Goal: Task Accomplishment & Management: Use online tool/utility

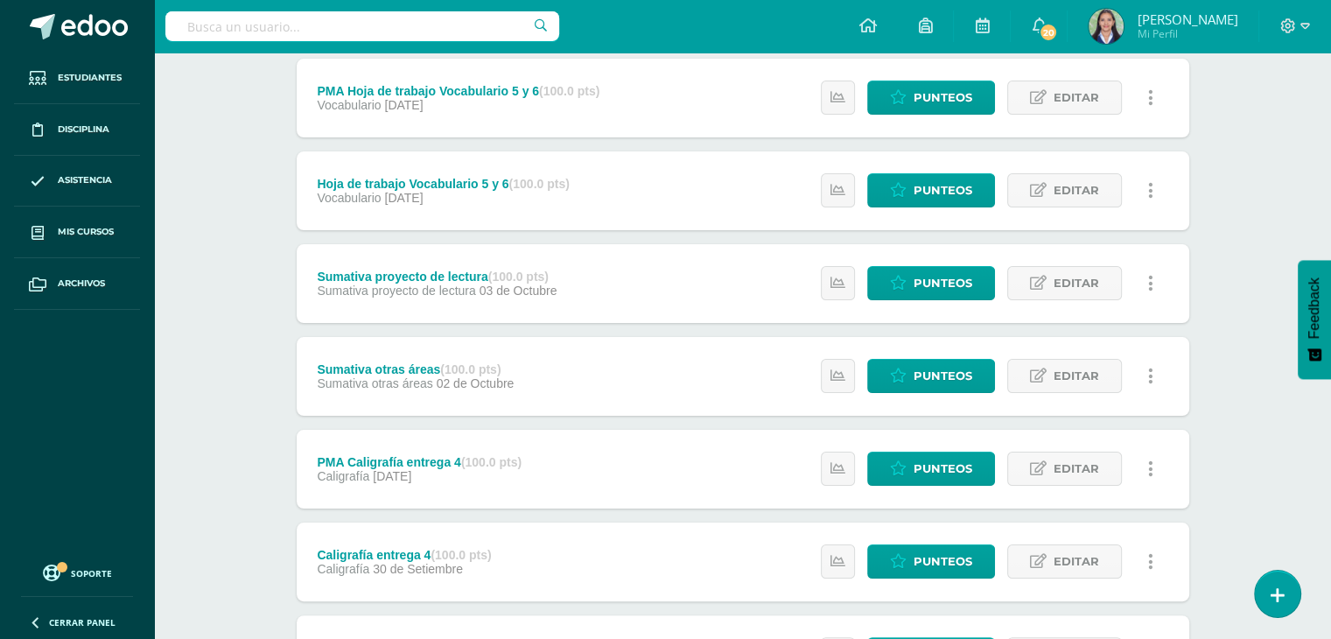
scroll to position [240, 0]
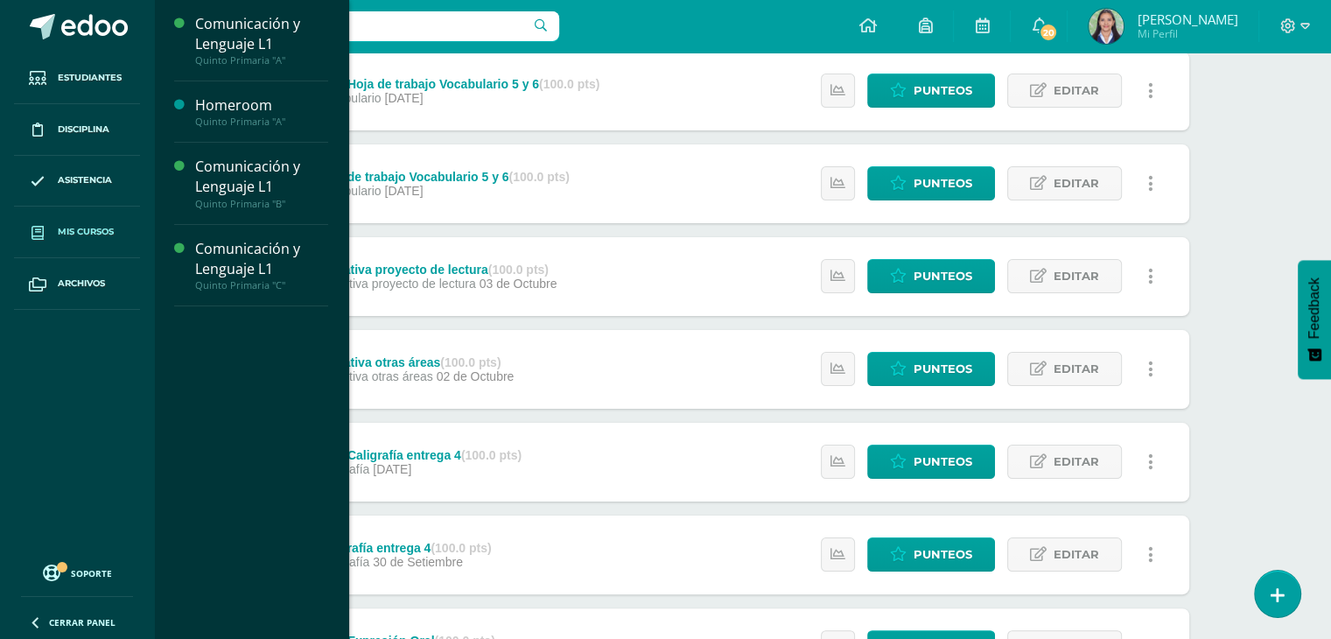
click at [83, 225] on span "Mis cursos" at bounding box center [86, 232] width 56 height 14
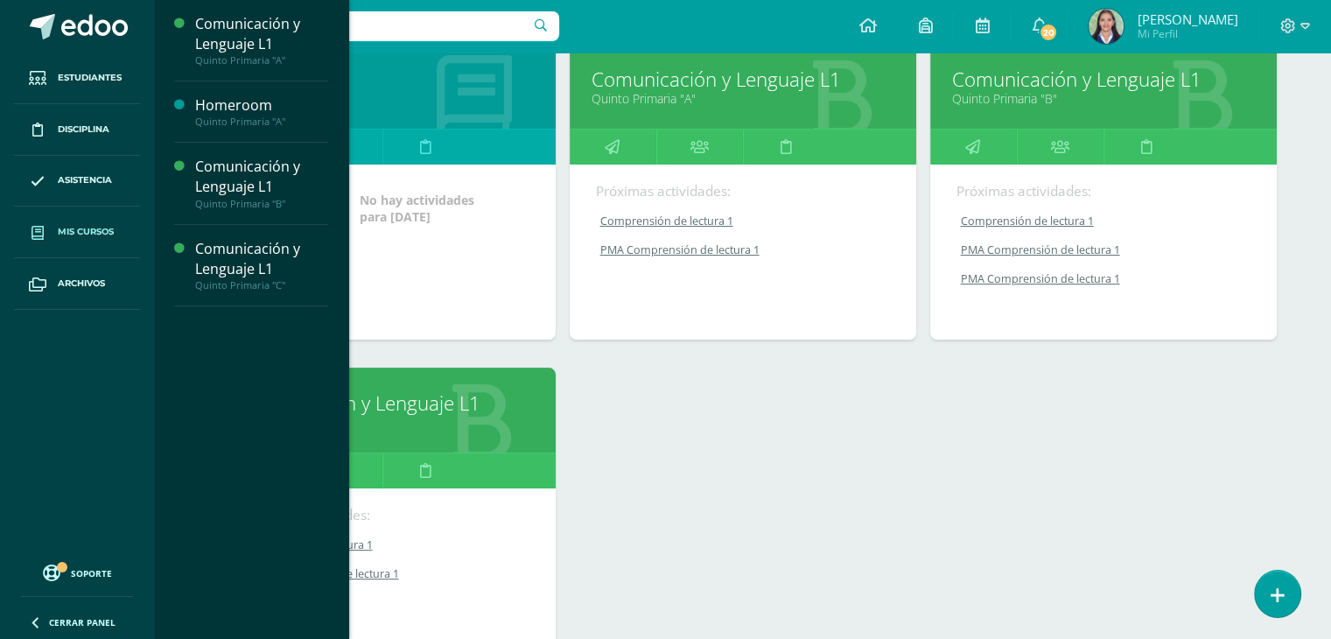
scroll to position [286, 0]
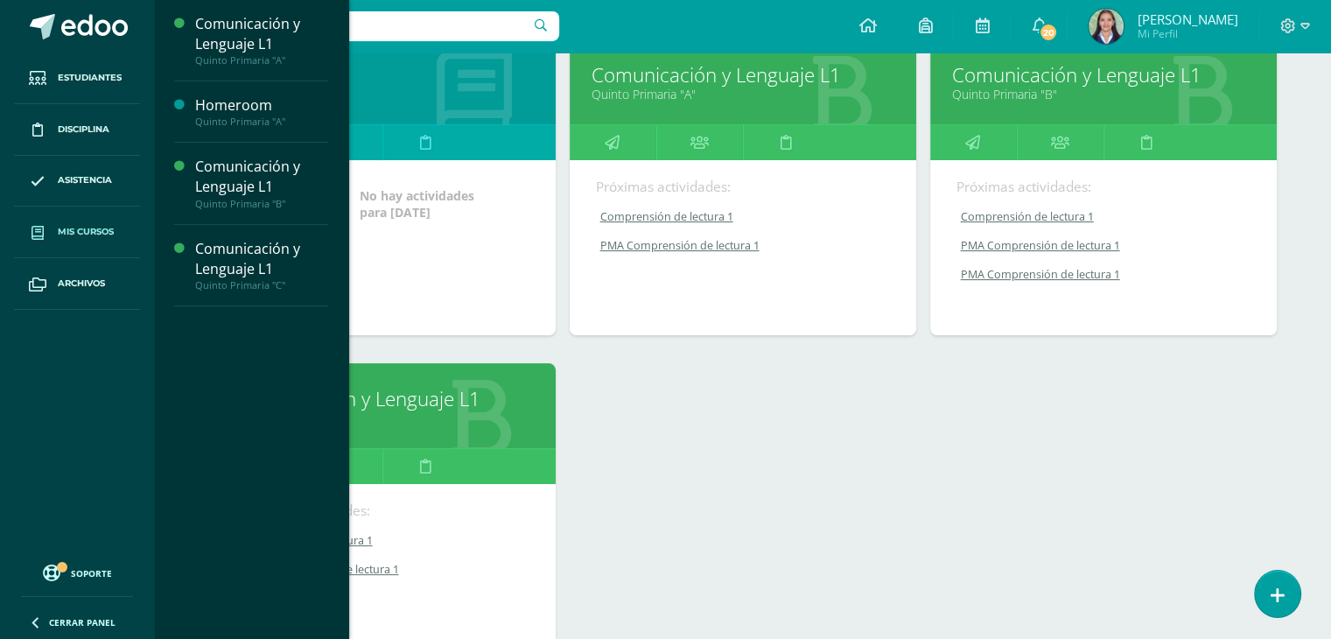
click at [438, 399] on link "Comunicación y Lenguaje L1" at bounding box center [382, 398] width 303 height 27
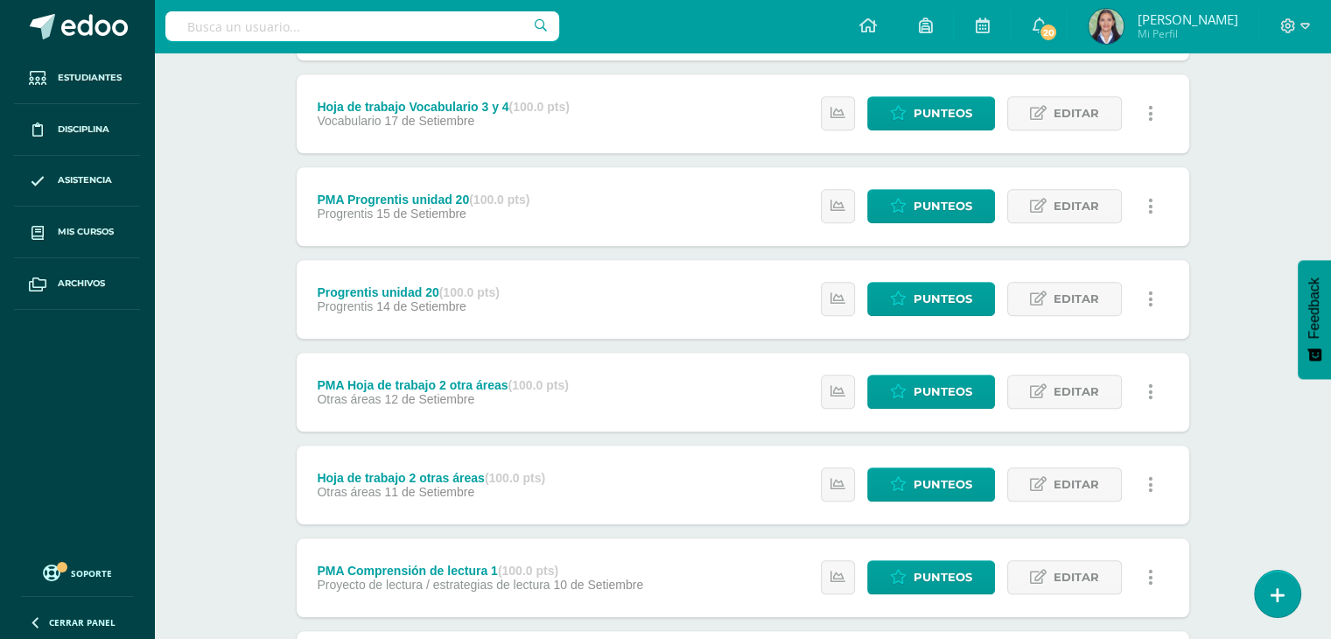
scroll to position [1604, 0]
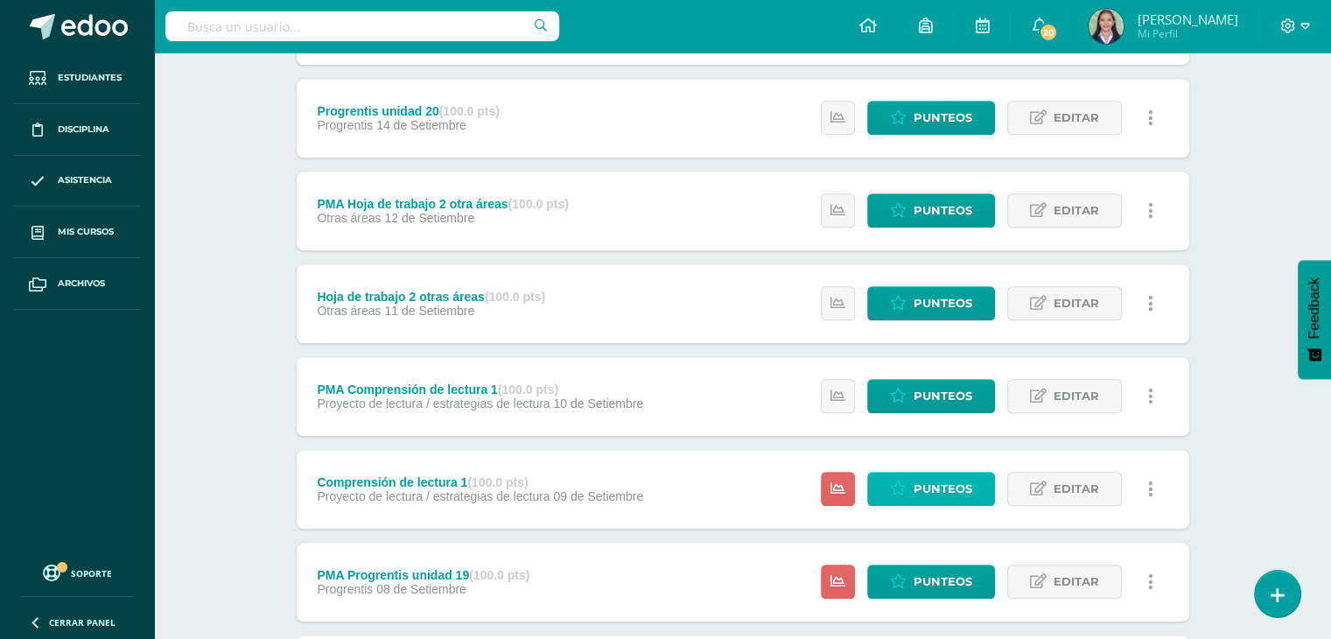
click at [960, 493] on span "Punteos" at bounding box center [943, 489] width 59 height 32
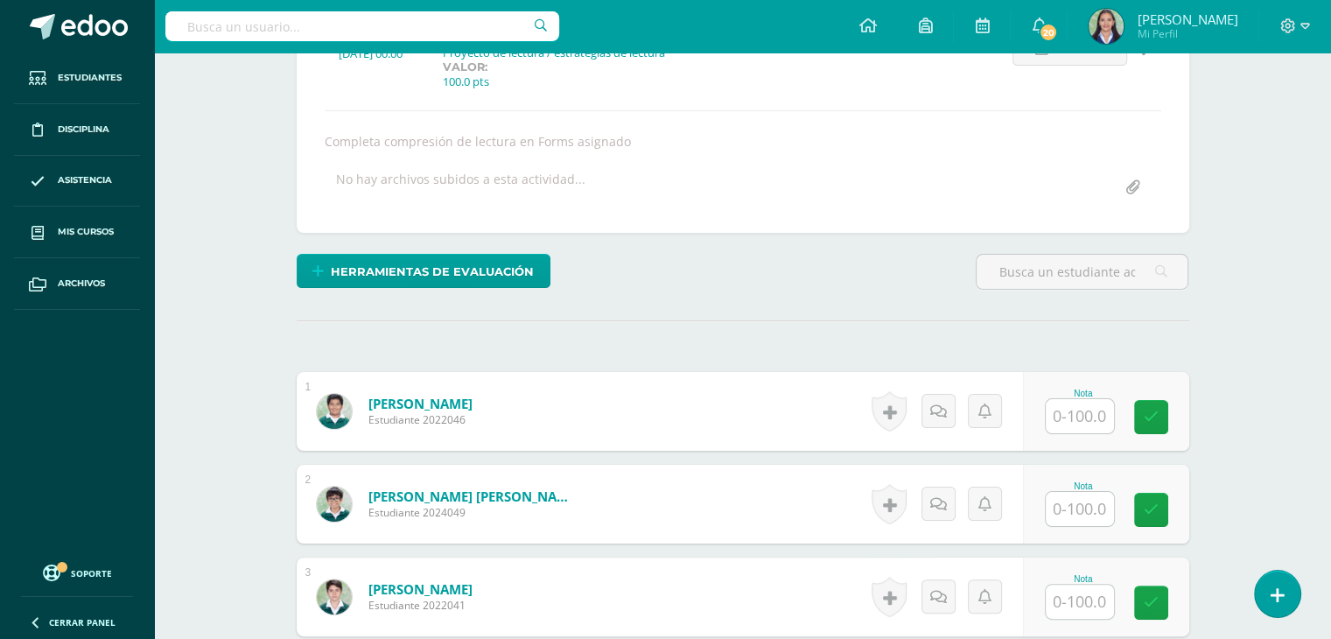
scroll to position [277, 0]
click at [1068, 419] on input "text" at bounding box center [1080, 416] width 68 height 34
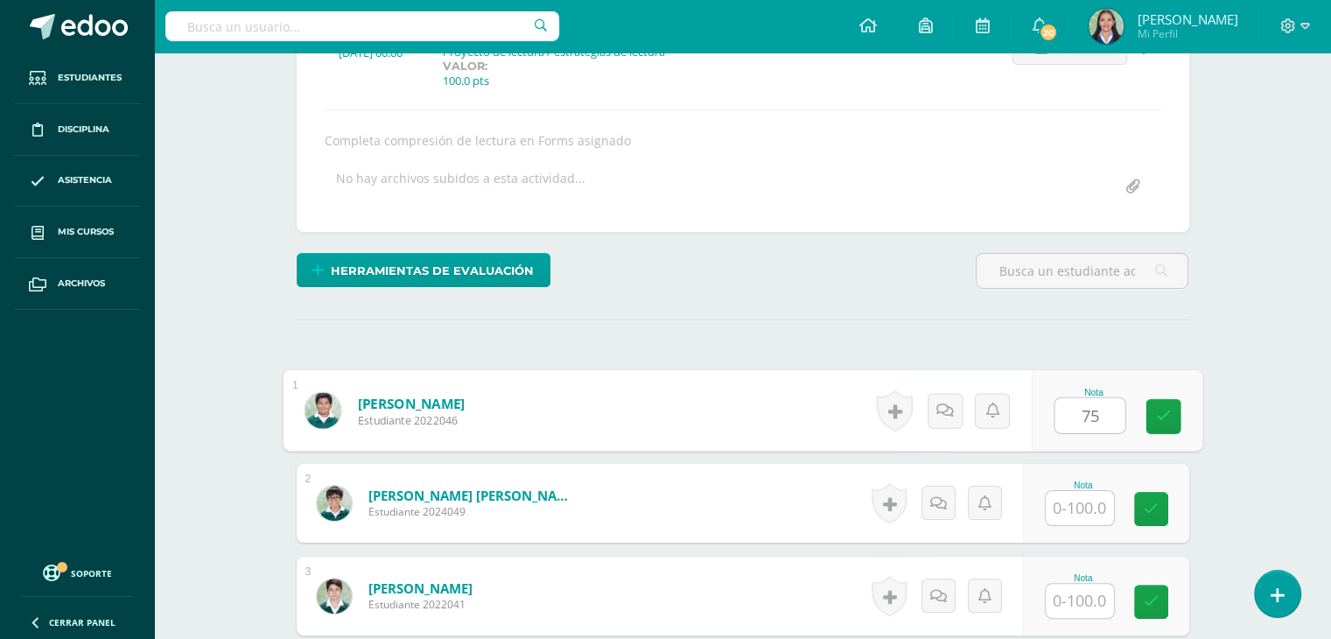
type input "75"
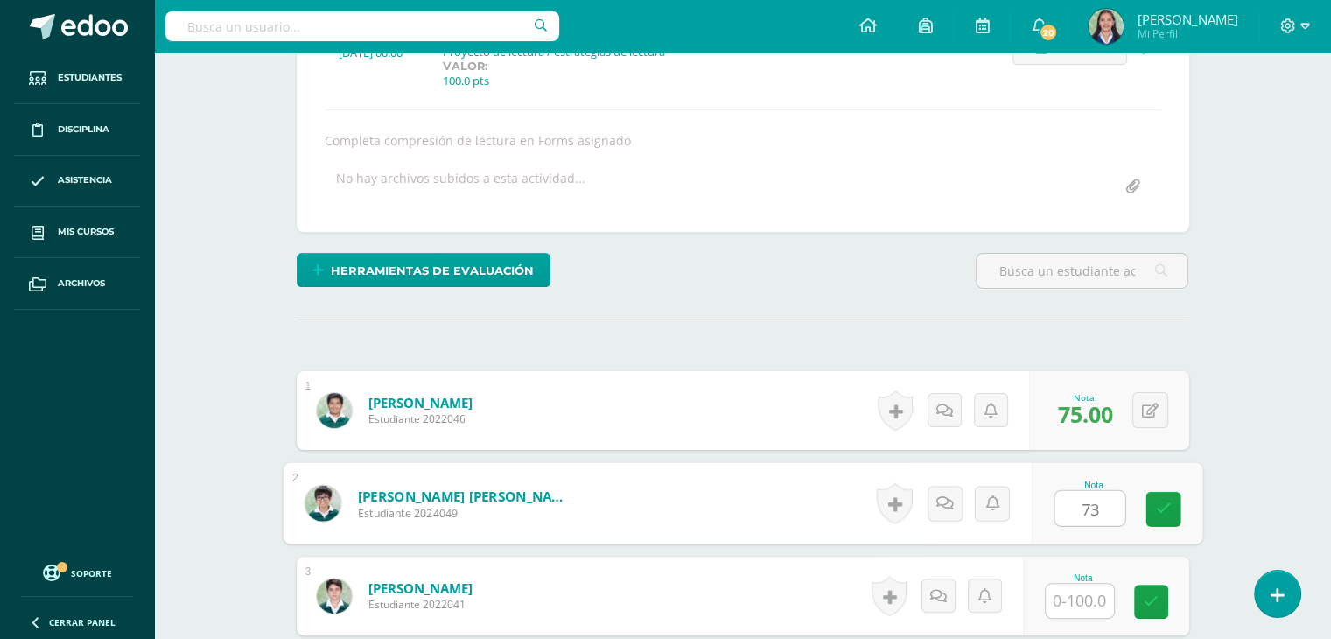
scroll to position [278, 0]
type input "73"
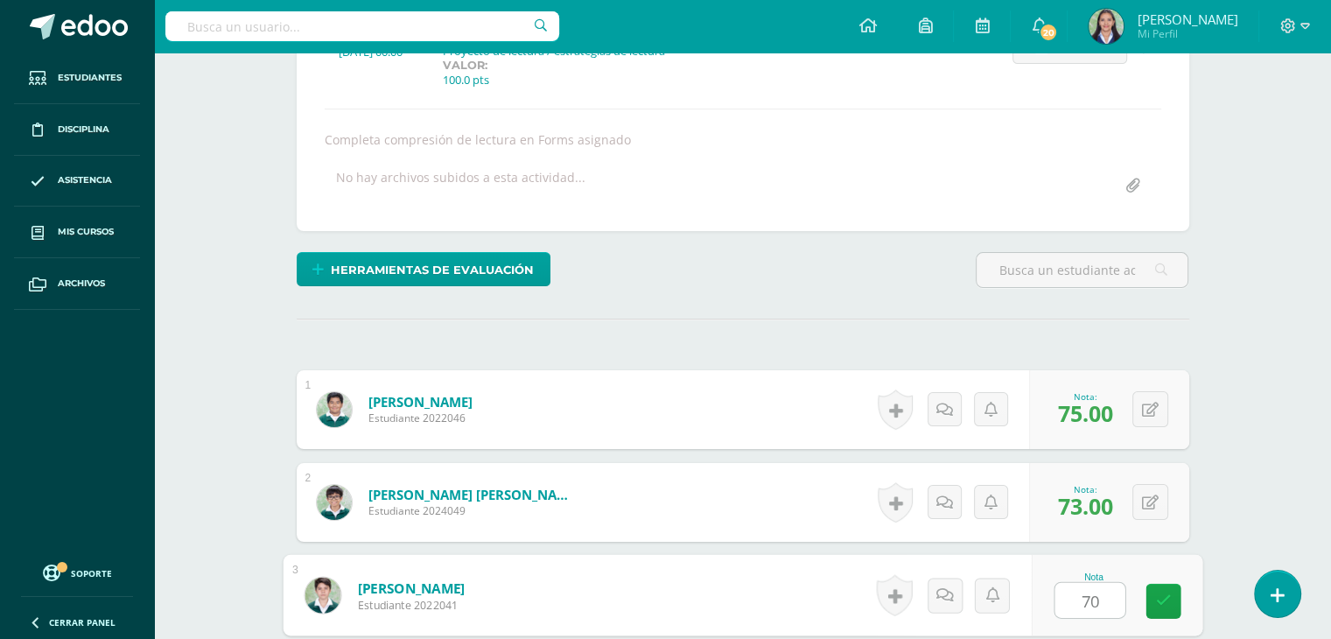
type input "70"
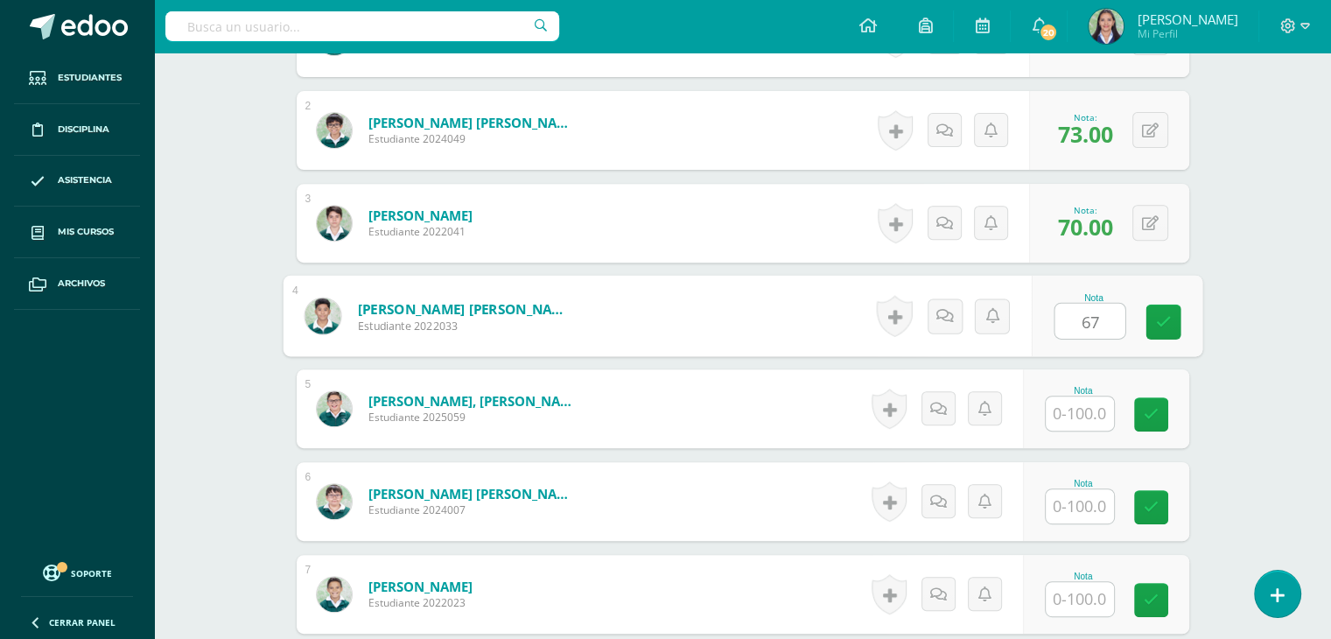
type input "67"
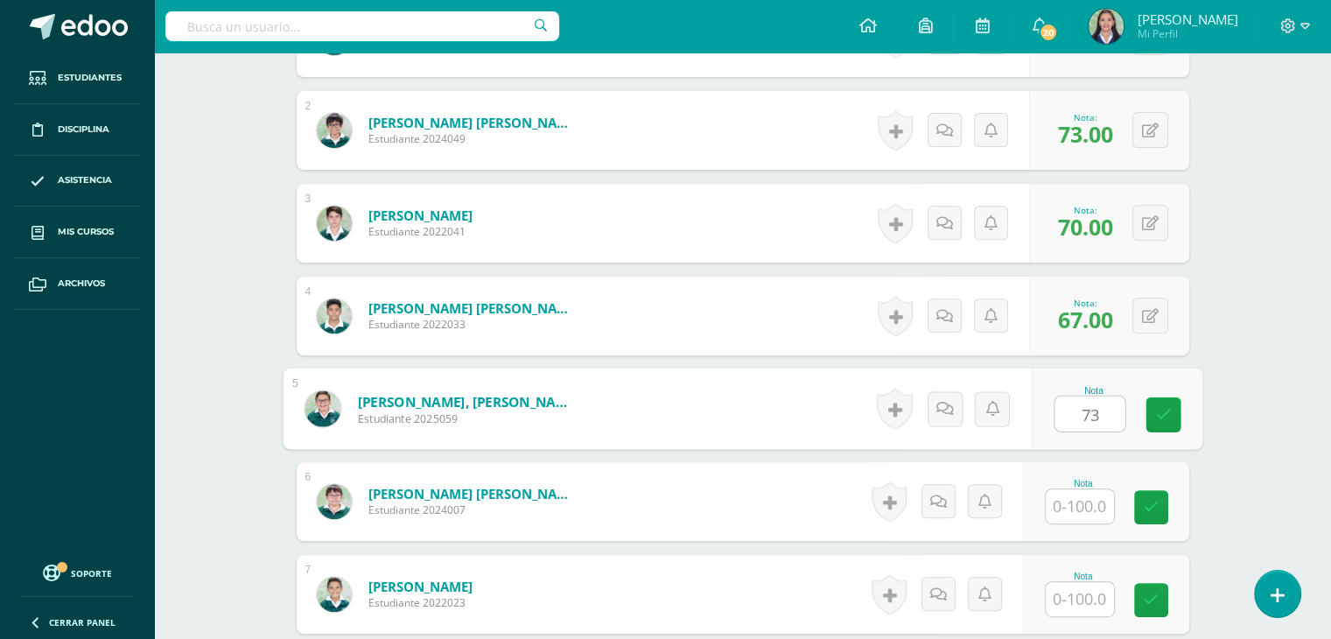
type input "73"
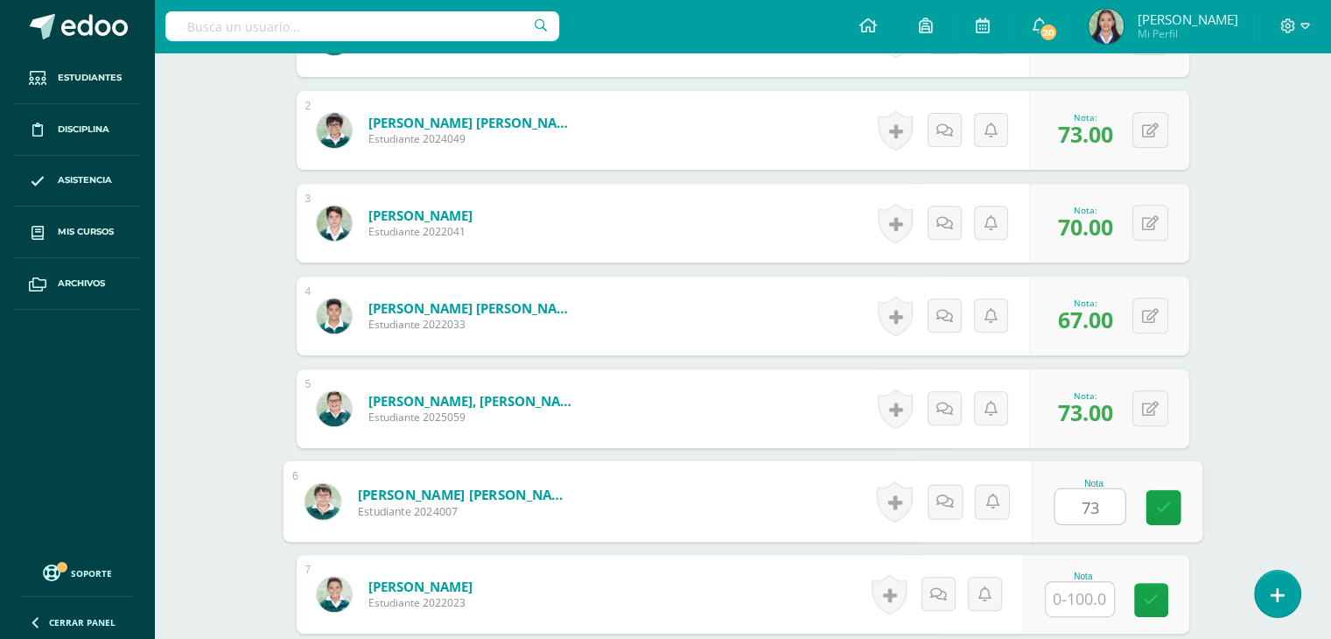
type input "73"
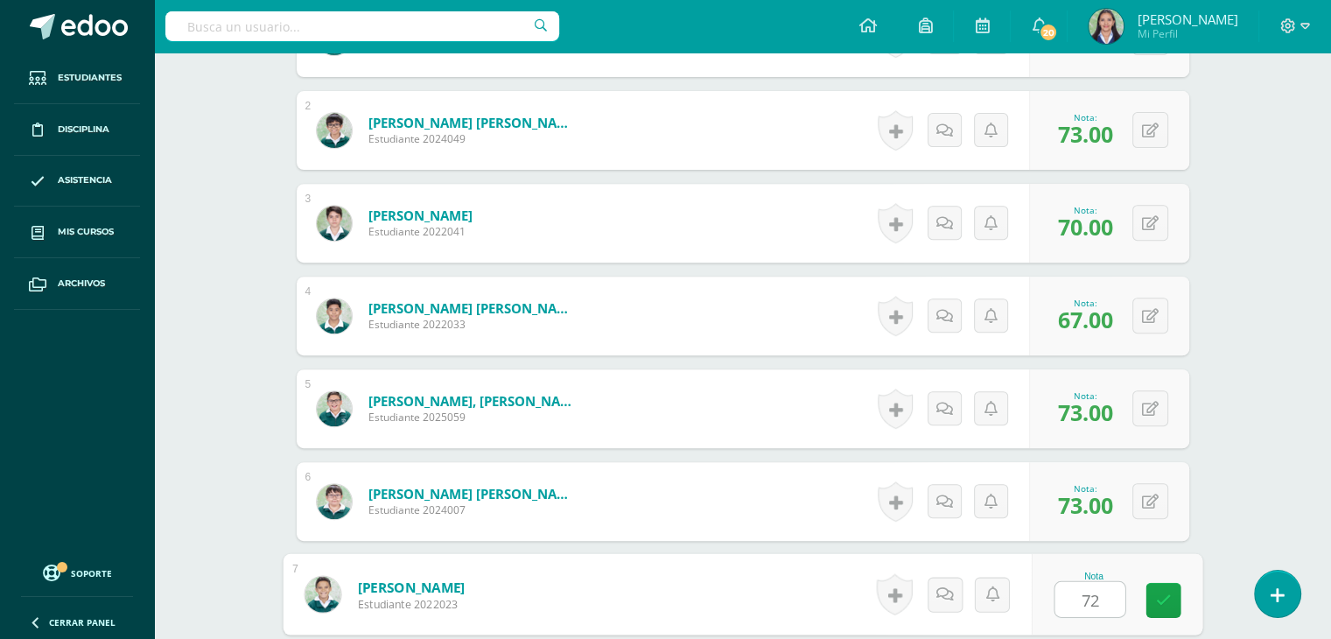
type input "72"
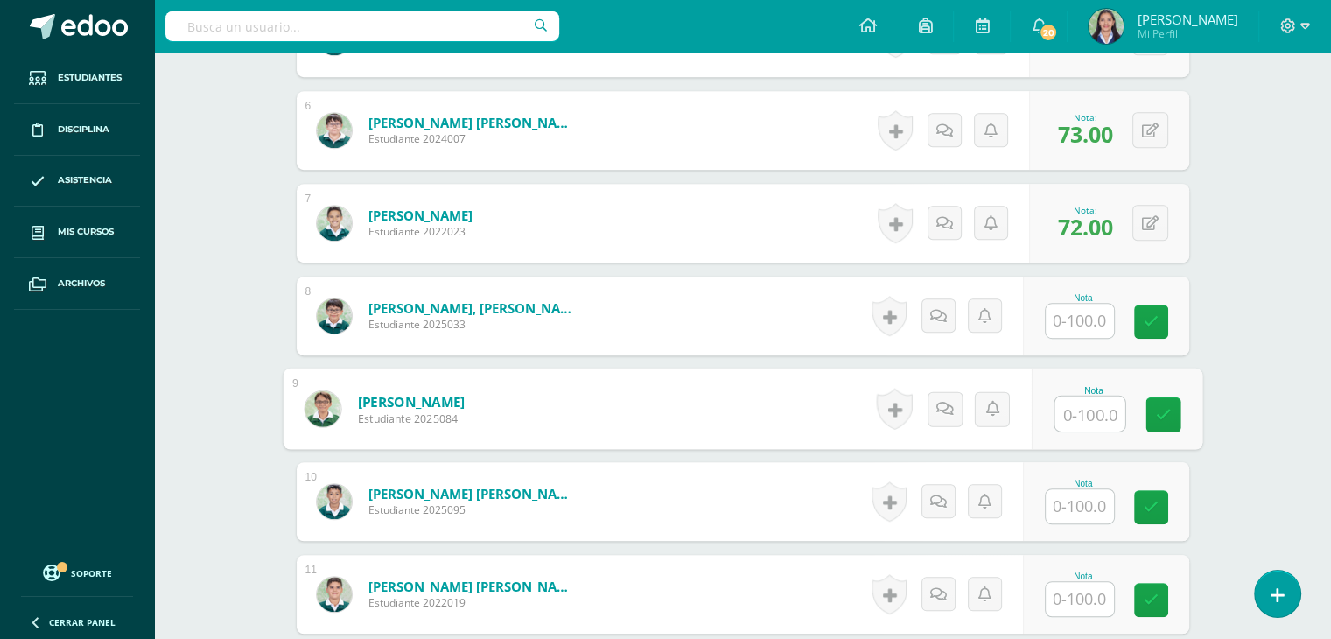
click at [1075, 406] on input "text" at bounding box center [1089, 413] width 70 height 35
type input "67"
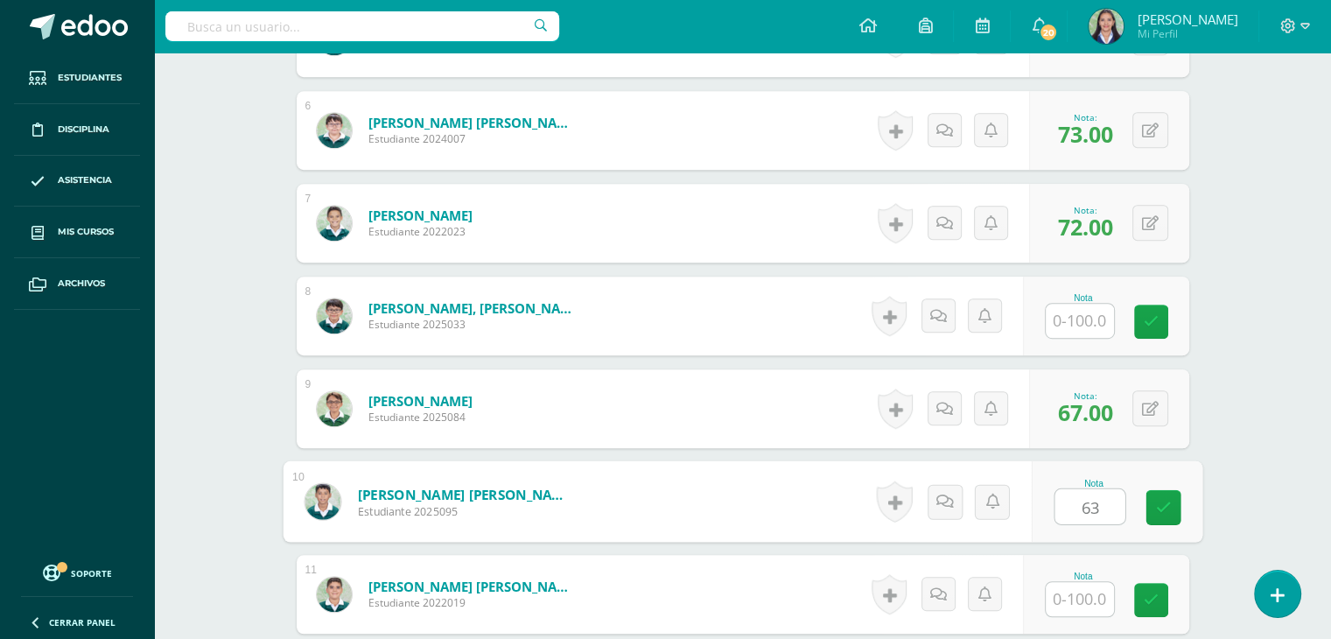
type input "63"
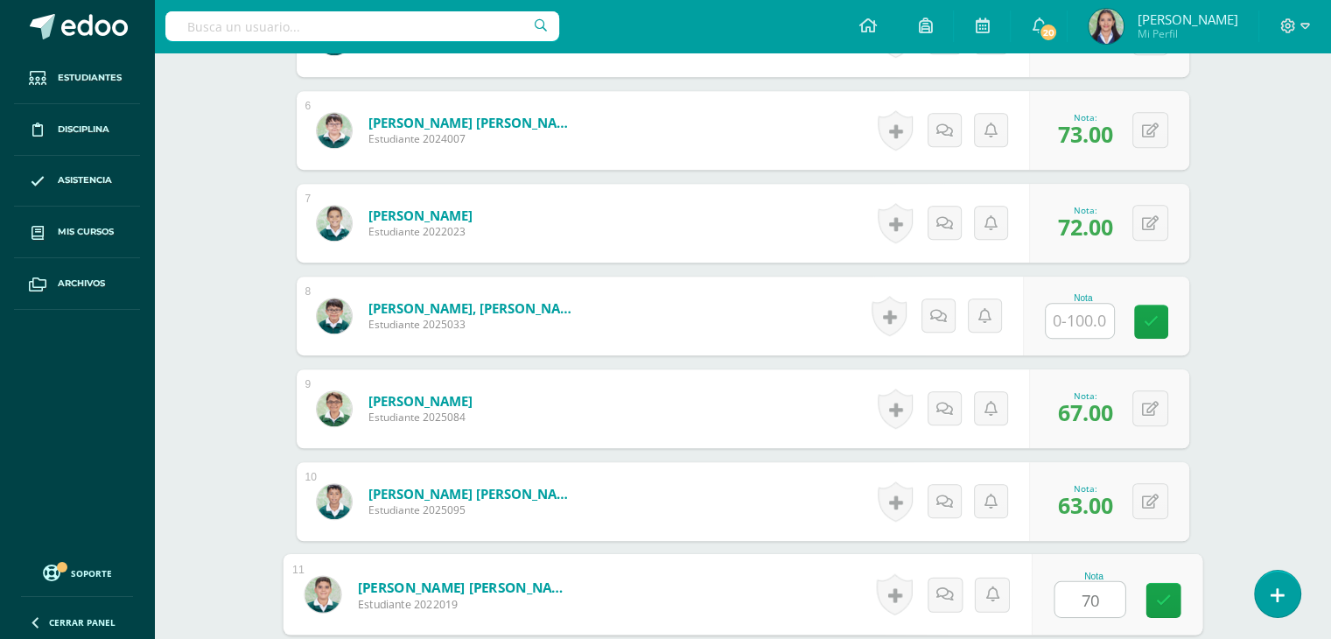
type input "70"
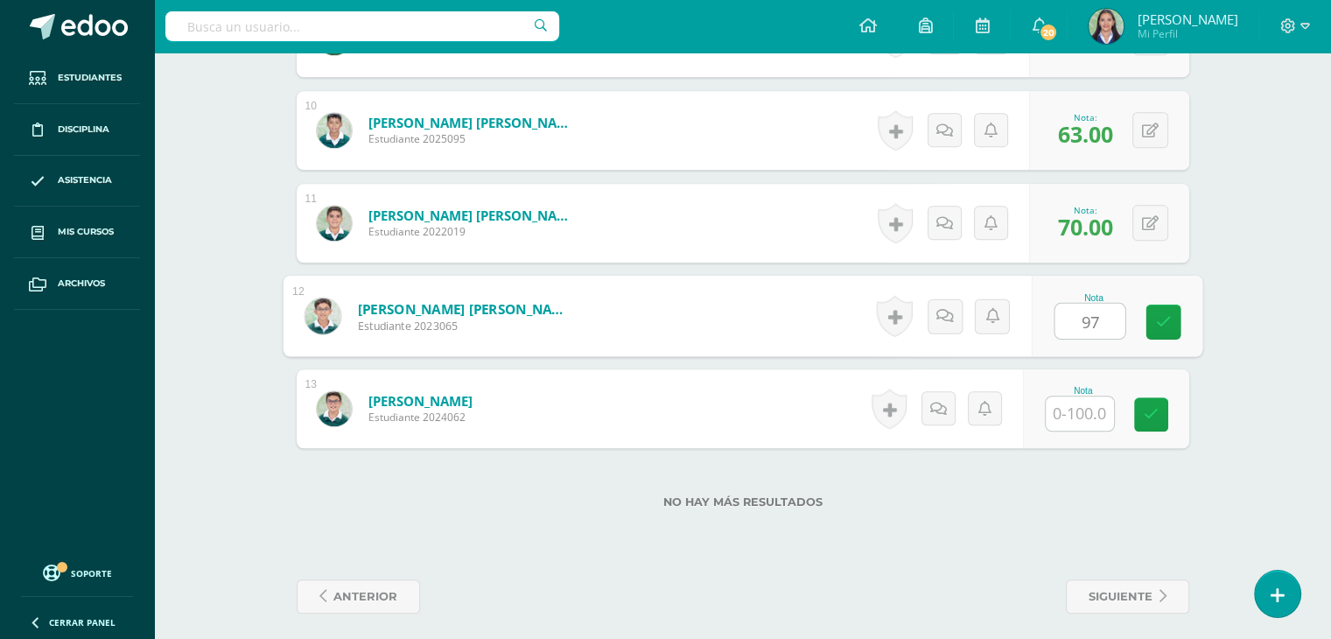
type input "97"
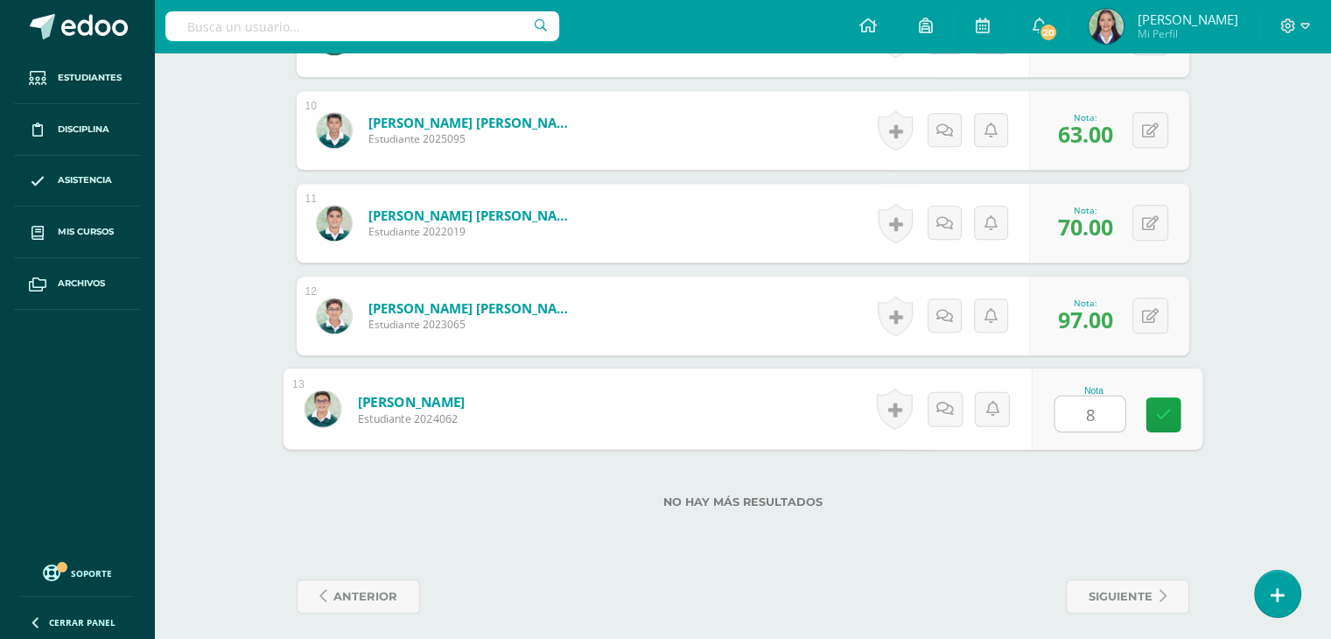
type input "80"
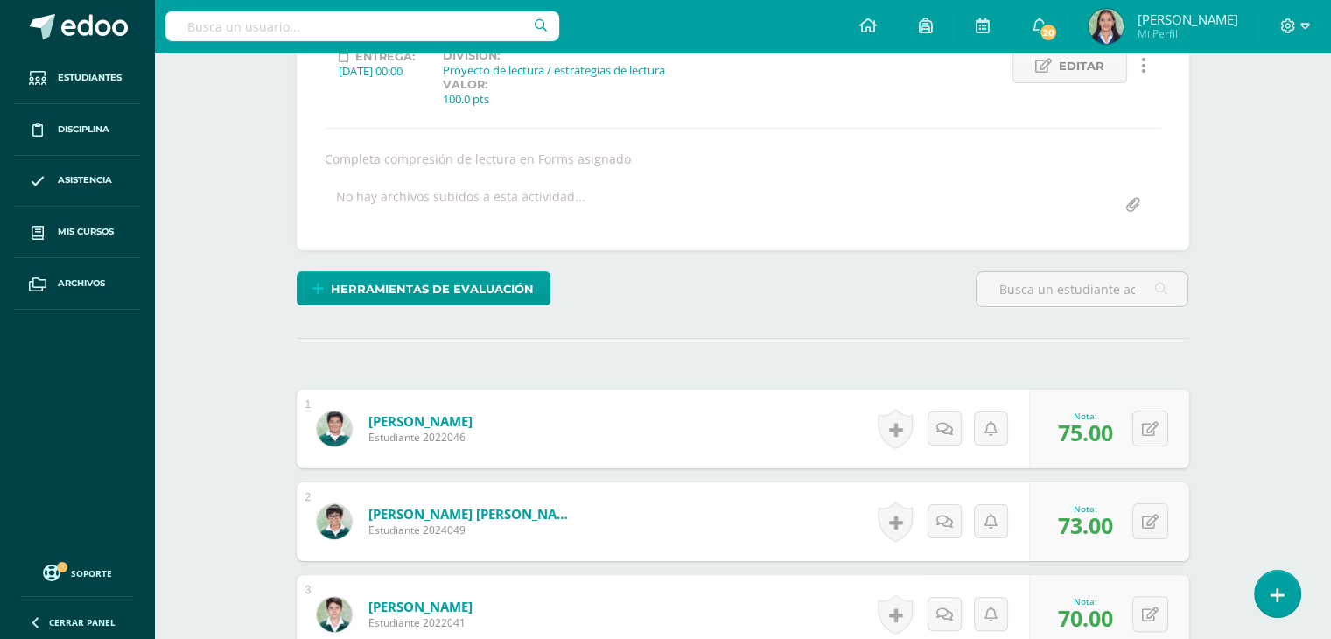
scroll to position [0, 0]
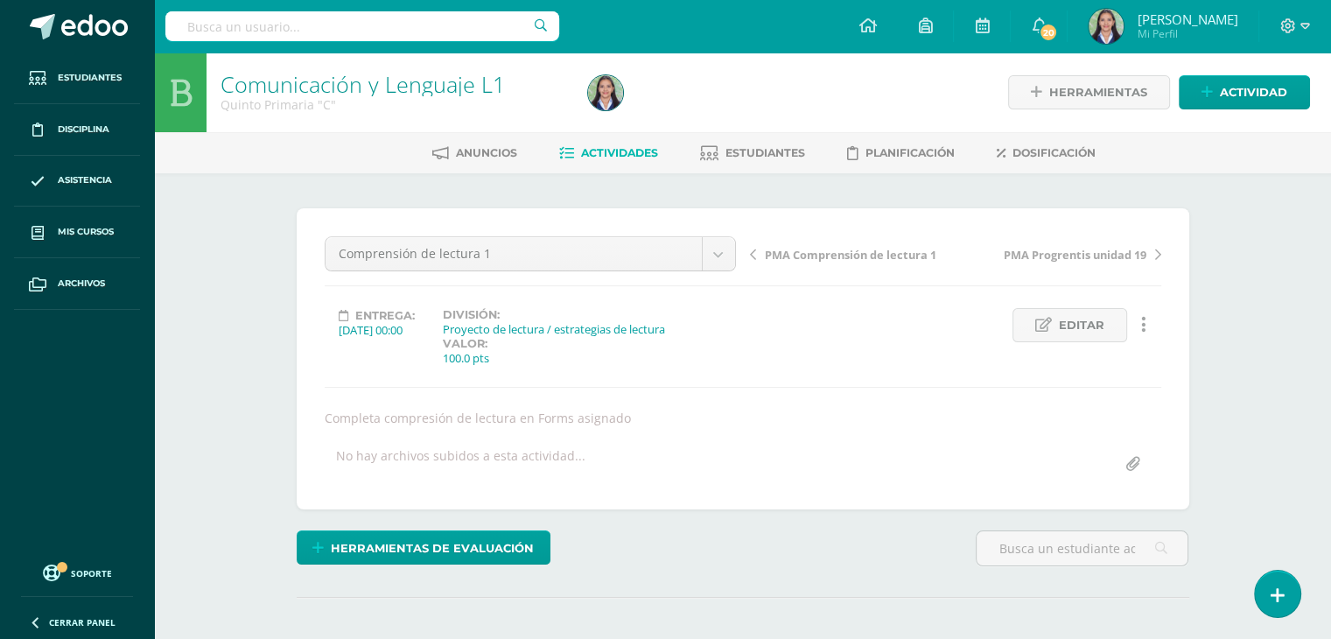
click at [606, 151] on span "Actividades" at bounding box center [619, 152] width 77 height 13
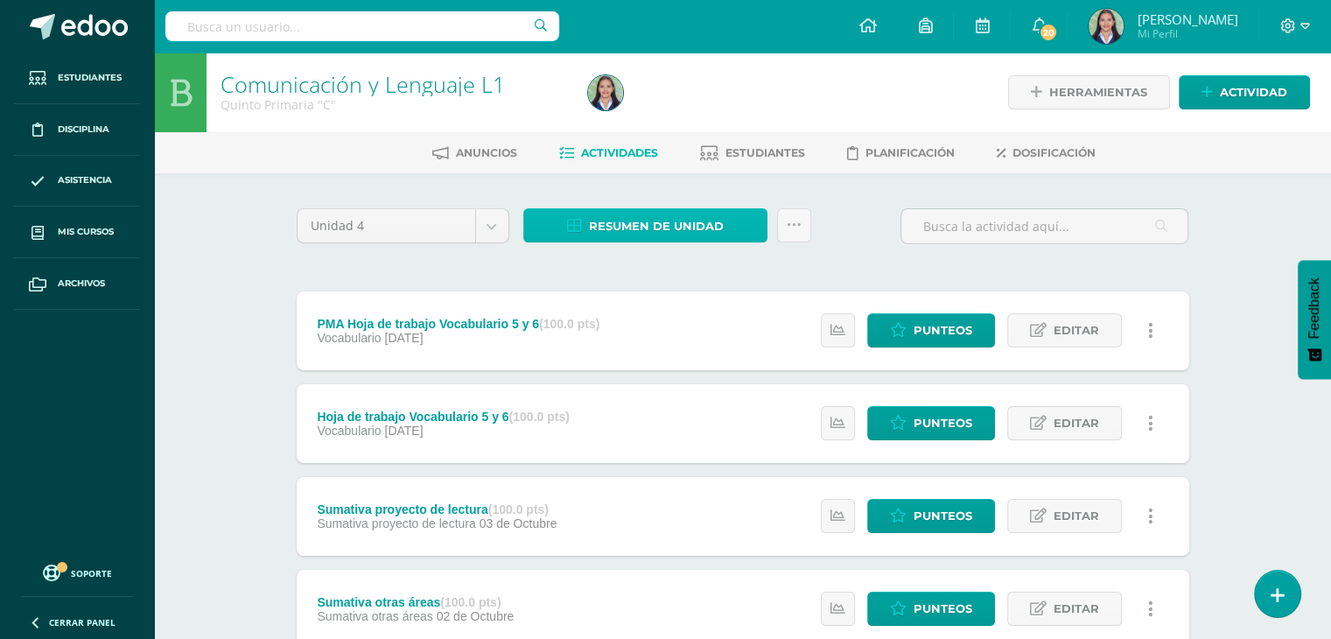
click at [720, 228] on span "Resumen de unidad" at bounding box center [656, 226] width 135 height 32
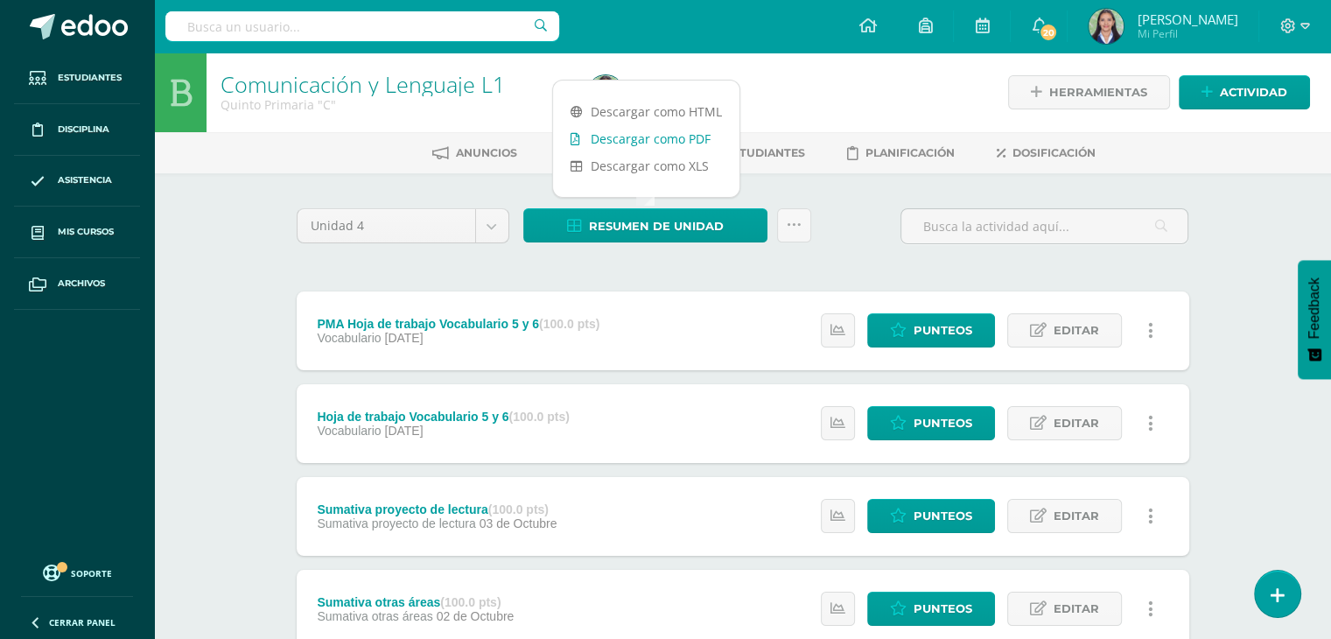
click at [650, 137] on link "Descargar como PDF" at bounding box center [646, 138] width 186 height 27
